Goal: Task Accomplishment & Management: Use online tool/utility

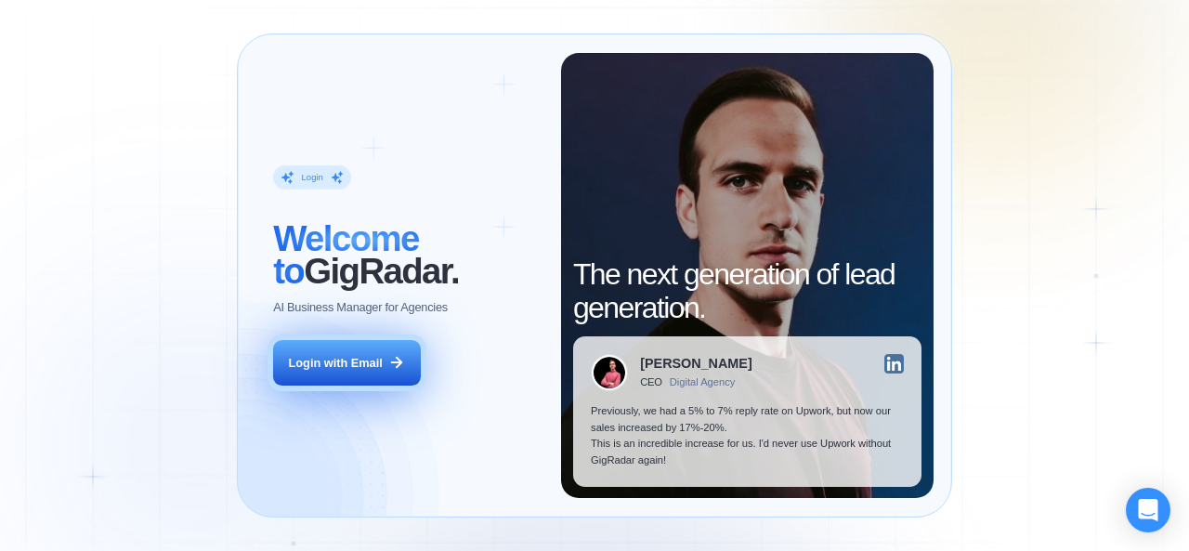
click at [377, 371] on div "Login with Email" at bounding box center [336, 363] width 94 height 17
